Goal: Information Seeking & Learning: Learn about a topic

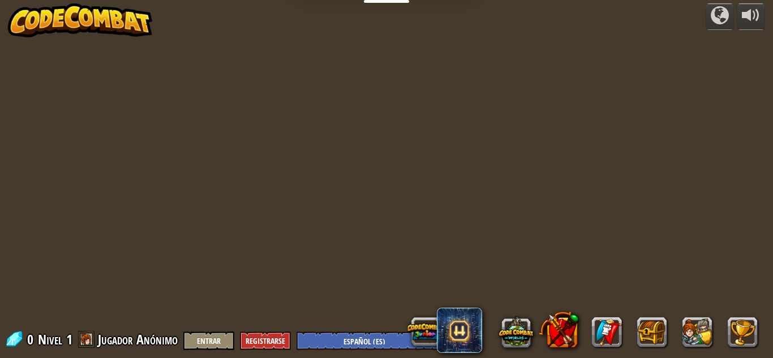
select select "es-ES"
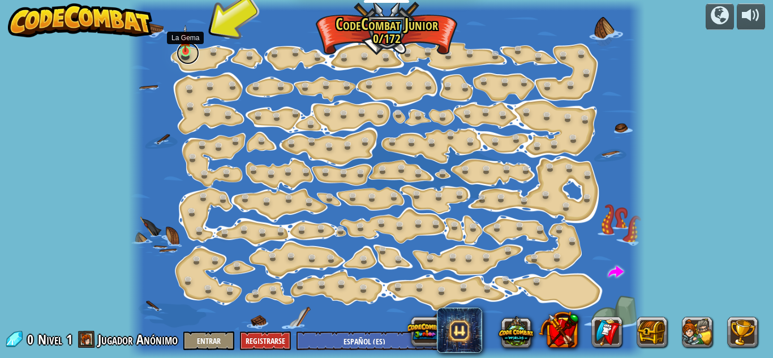
click at [183, 52] on link at bounding box center [188, 53] width 23 height 23
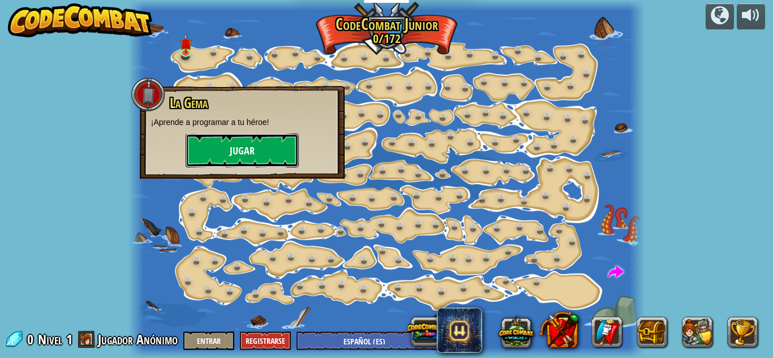
click at [237, 144] on button "Jugar" at bounding box center [242, 151] width 113 height 34
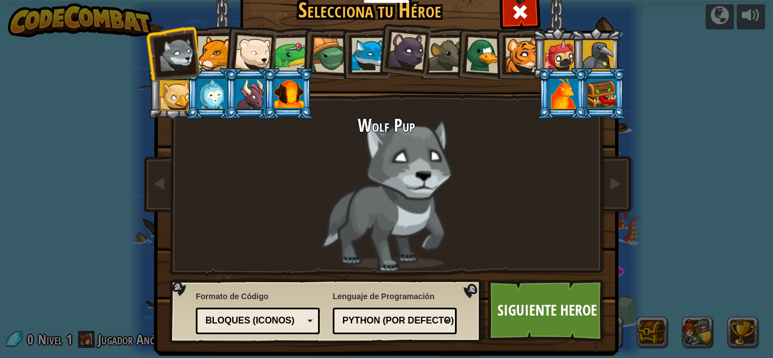
drag, startPoint x: 264, startPoint y: 58, endPoint x: 276, endPoint y: 58, distance: 11.9
click at [266, 58] on div at bounding box center [252, 53] width 37 height 37
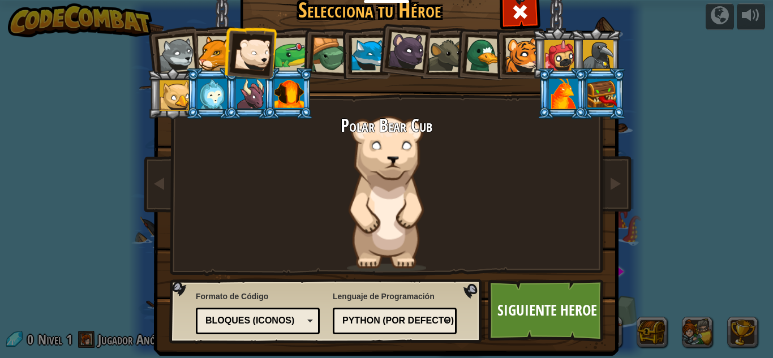
click at [282, 56] on div at bounding box center [292, 54] width 35 height 35
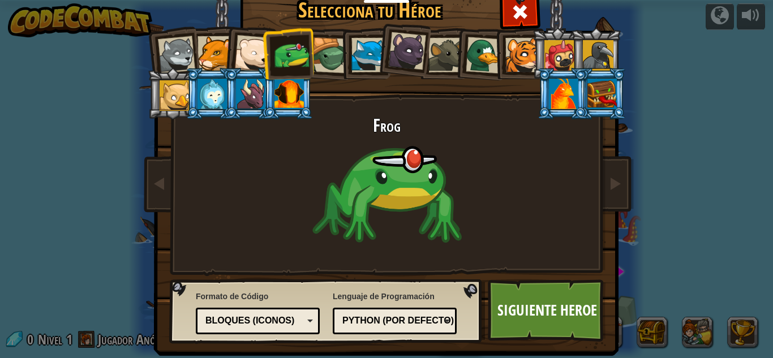
click at [340, 53] on li at bounding box center [365, 54] width 51 height 52
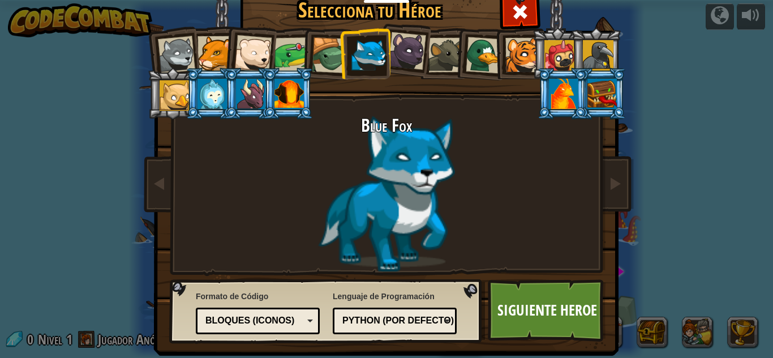
click at [317, 56] on div at bounding box center [330, 55] width 36 height 36
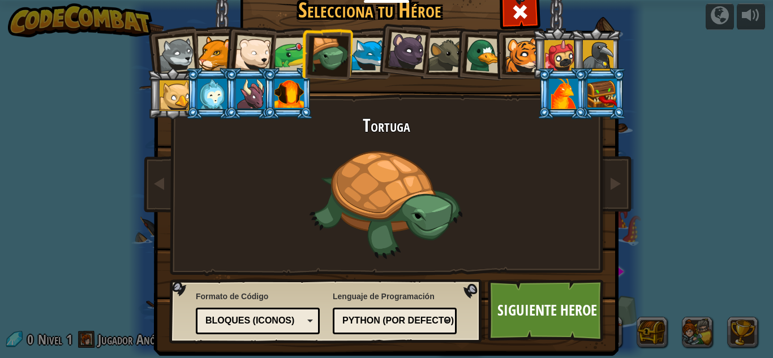
click at [376, 50] on li at bounding box center [403, 49] width 56 height 57
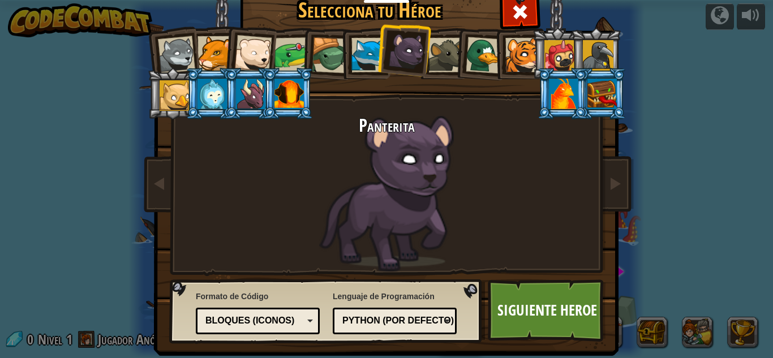
click at [455, 52] on li at bounding box center [480, 53] width 54 height 55
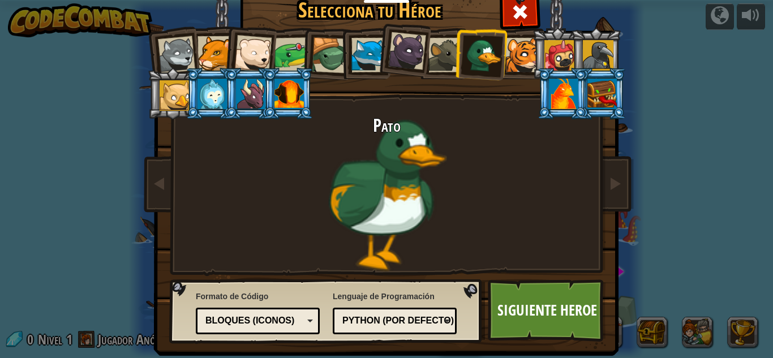
click at [443, 57] on div at bounding box center [445, 55] width 35 height 35
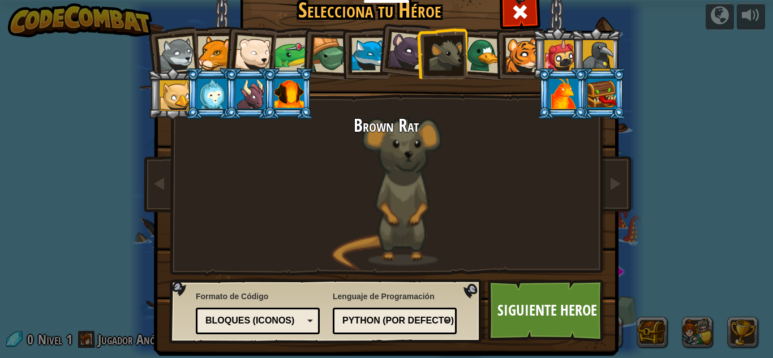
click at [269, 91] on li at bounding box center [288, 94] width 51 height 52
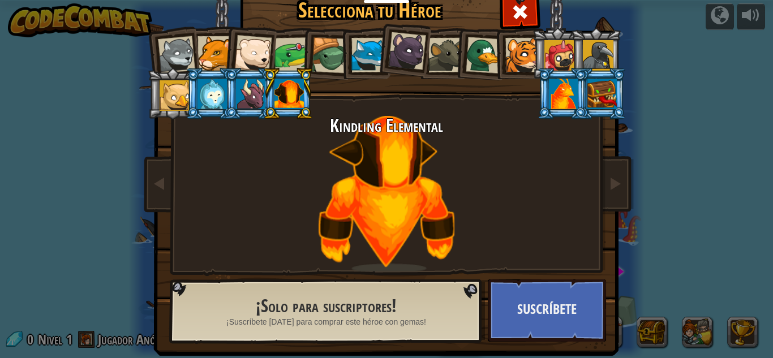
click at [290, 53] on div at bounding box center [292, 54] width 35 height 35
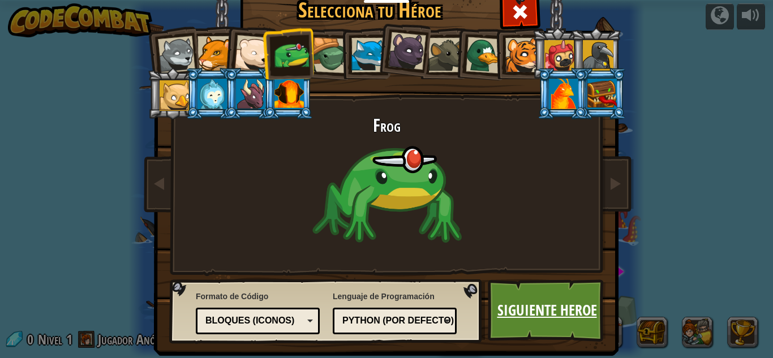
click at [552, 311] on link "Siguiente Heroe" at bounding box center [547, 311] width 118 height 62
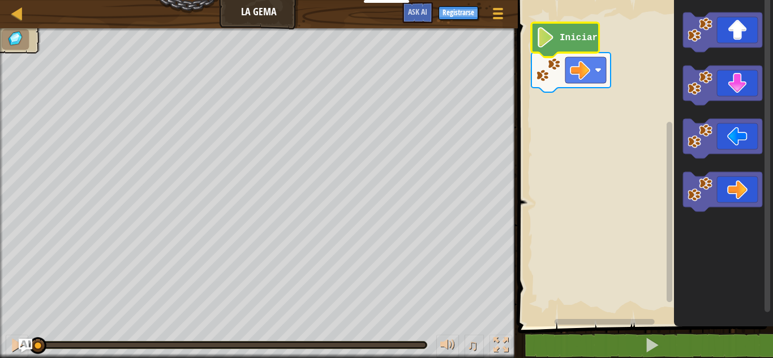
click at [558, 35] on icon "Espacio de trabajo de Blockly" at bounding box center [565, 40] width 68 height 35
click at [548, 44] on image "Espacio de trabajo de Blockly" at bounding box center [545, 37] width 19 height 20
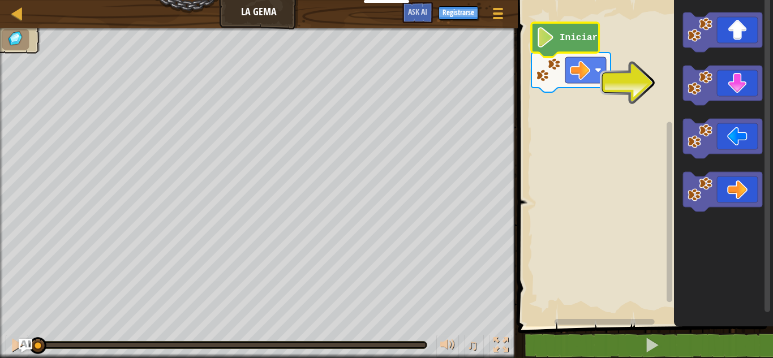
click at [548, 44] on image "Espacio de trabajo de Blockly" at bounding box center [545, 37] width 19 height 20
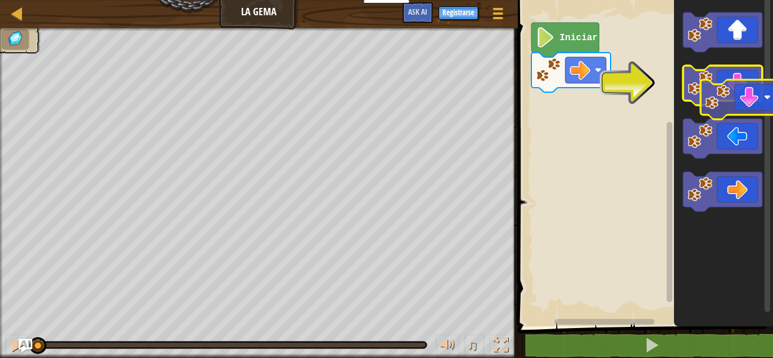
click at [730, 99] on icon "Espacio de trabajo de Blockly" at bounding box center [722, 86] width 79 height 40
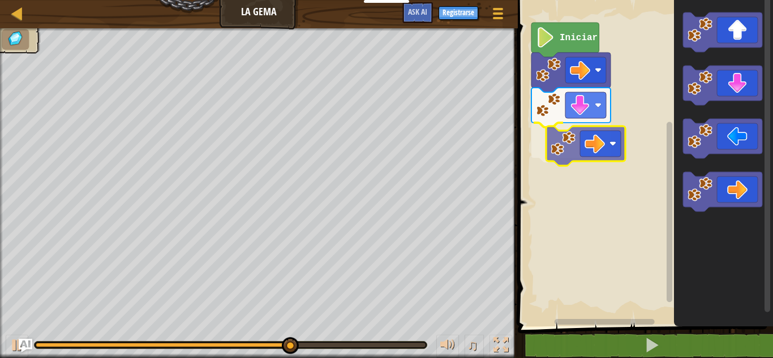
click at [581, 144] on div "Iniciar" at bounding box center [643, 160] width 259 height 332
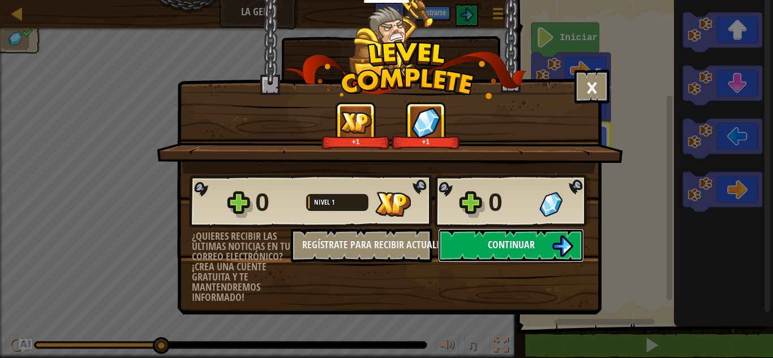
click at [551, 238] on button "Continuar" at bounding box center [511, 246] width 146 height 34
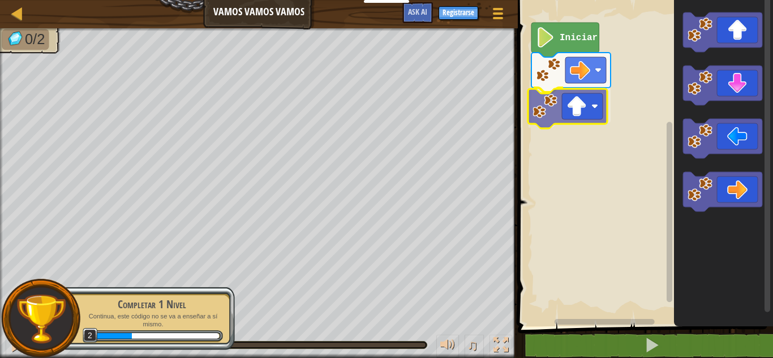
click at [568, 114] on div "Iniciar" at bounding box center [643, 160] width 259 height 332
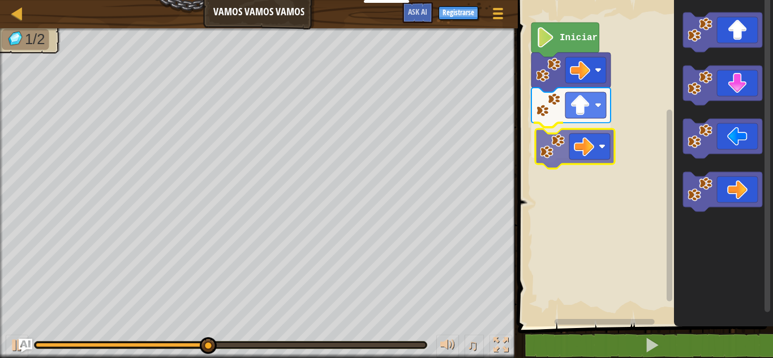
click at [573, 139] on div "Iniciar" at bounding box center [643, 160] width 259 height 332
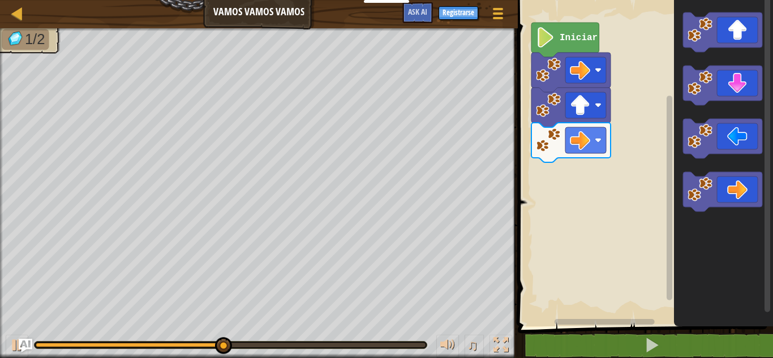
click at [721, 179] on icon "Espacio de trabajo de Blockly" at bounding box center [723, 160] width 99 height 332
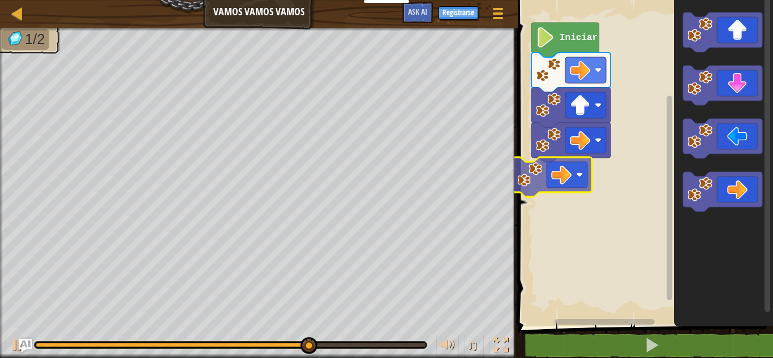
click at [538, 184] on div "Iniciar" at bounding box center [643, 160] width 259 height 332
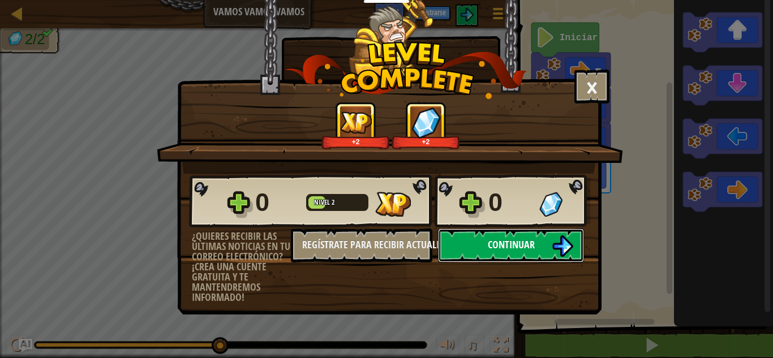
click at [487, 242] on button "Continuar" at bounding box center [511, 246] width 146 height 34
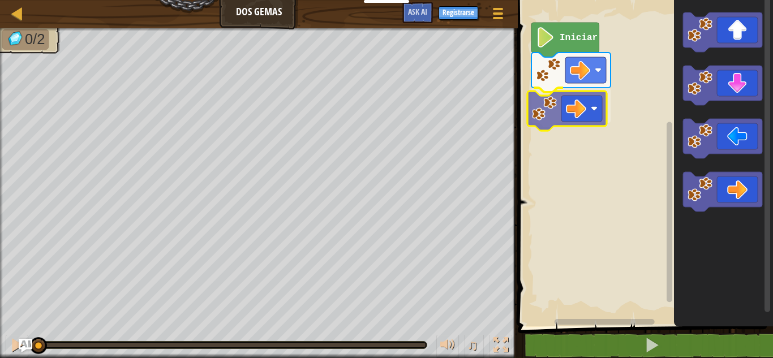
click at [573, 100] on div "Iniciar" at bounding box center [643, 160] width 259 height 332
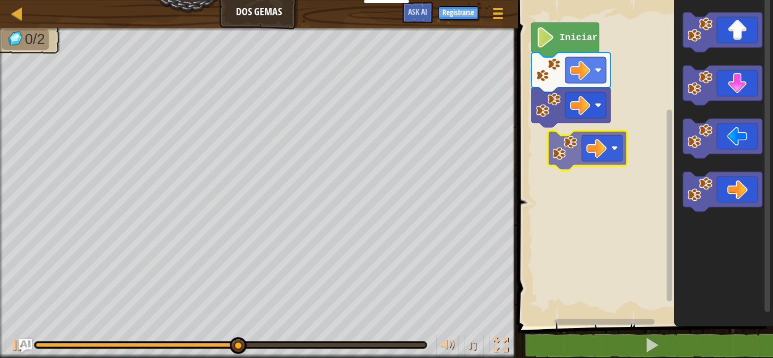
click at [578, 145] on div "Iniciar" at bounding box center [643, 160] width 259 height 332
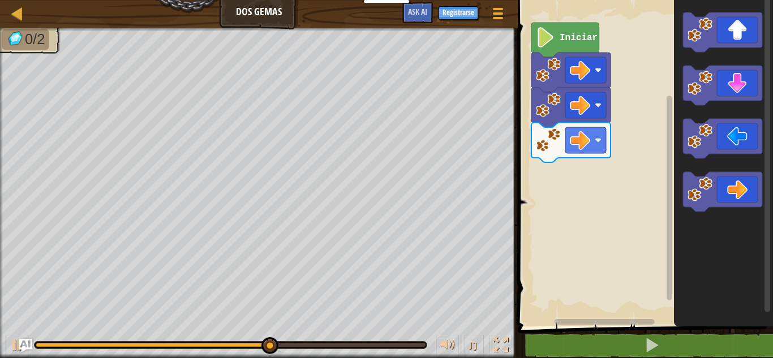
click at [629, 126] on div "Iniciar" at bounding box center [643, 160] width 259 height 332
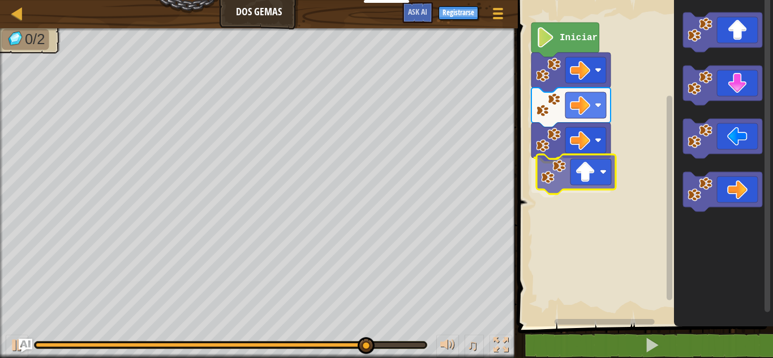
click at [609, 174] on div "Iniciar" at bounding box center [643, 160] width 259 height 332
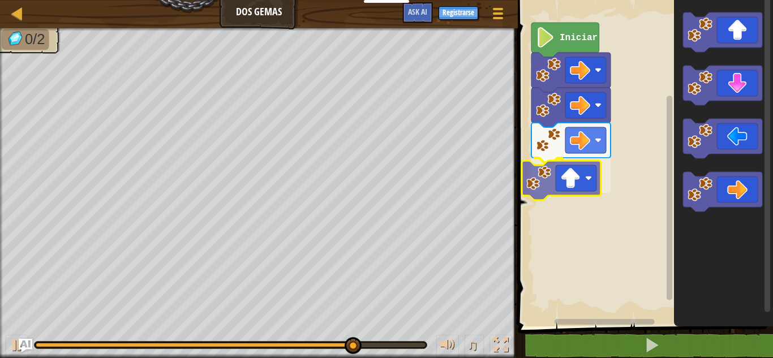
click at [551, 190] on div "Iniciar" at bounding box center [643, 160] width 259 height 332
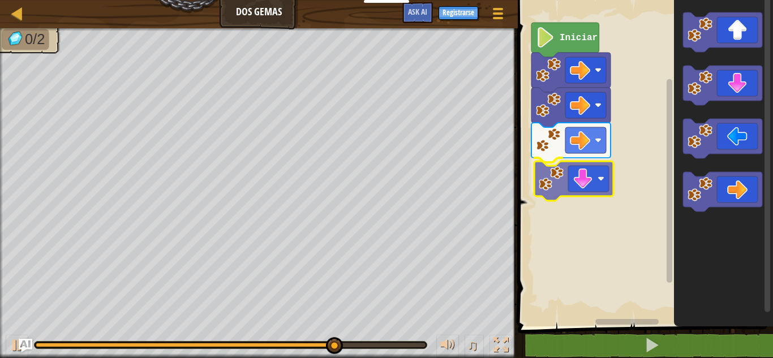
click at [576, 179] on div "Iniciar" at bounding box center [643, 160] width 259 height 332
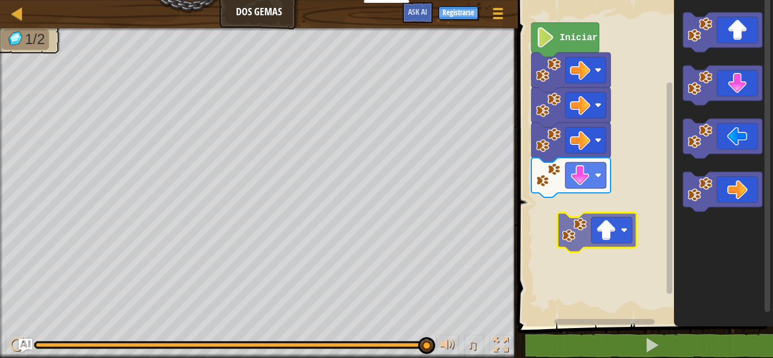
click at [607, 215] on div "Iniciar" at bounding box center [643, 160] width 259 height 332
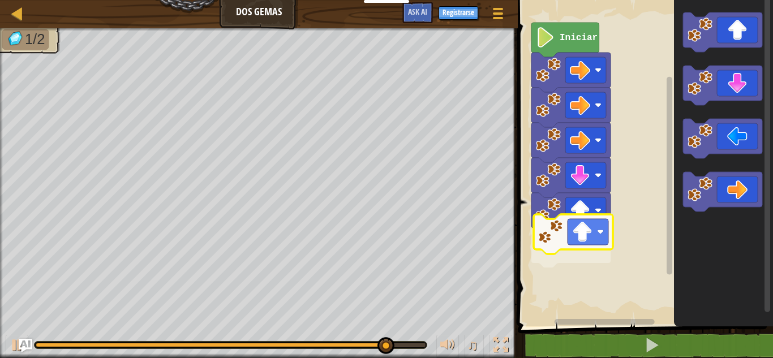
click at [600, 236] on div "Iniciar" at bounding box center [643, 160] width 259 height 332
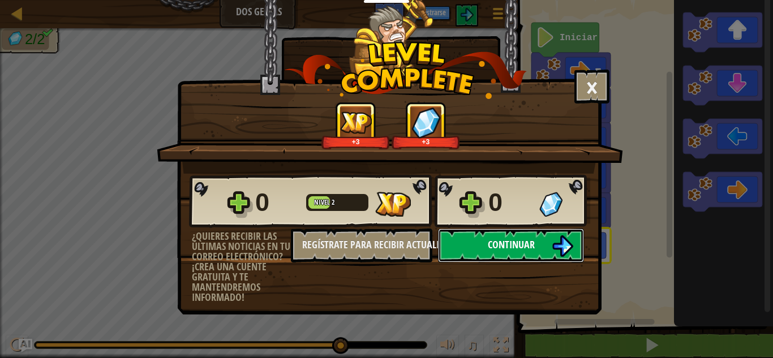
click at [556, 244] on img at bounding box center [563, 246] width 22 height 22
